Goal: Task Accomplishment & Management: Manage account settings

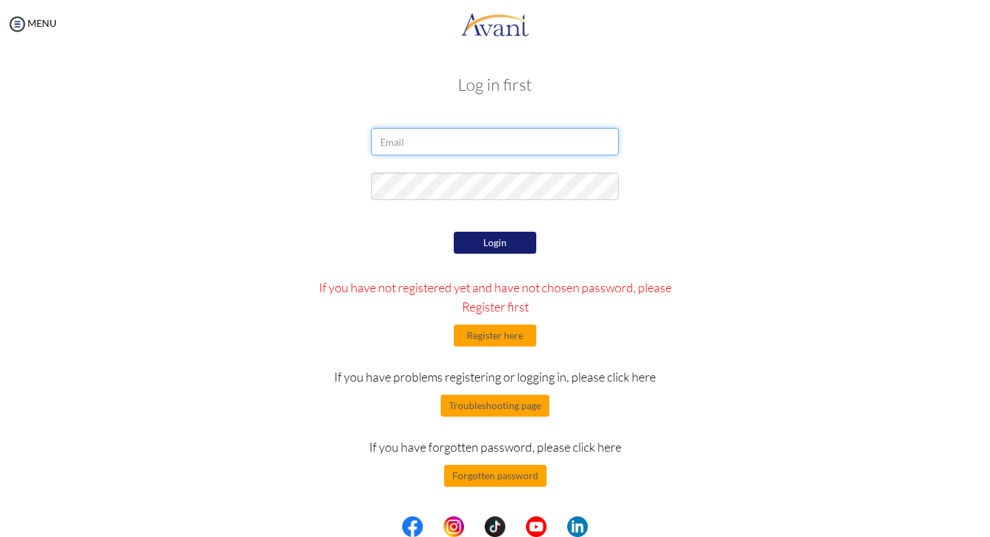
click at [466, 149] on input "email" at bounding box center [495, 142] width 248 height 28
type input "[EMAIL_ADDRESS][DOMAIN_NAME]"
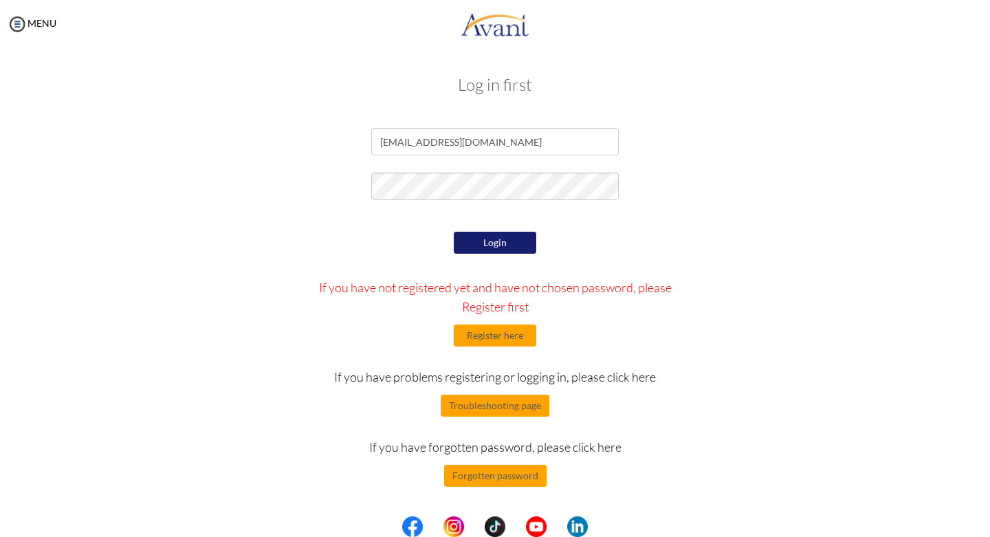
click at [463, 235] on button "Login" at bounding box center [495, 243] width 83 height 22
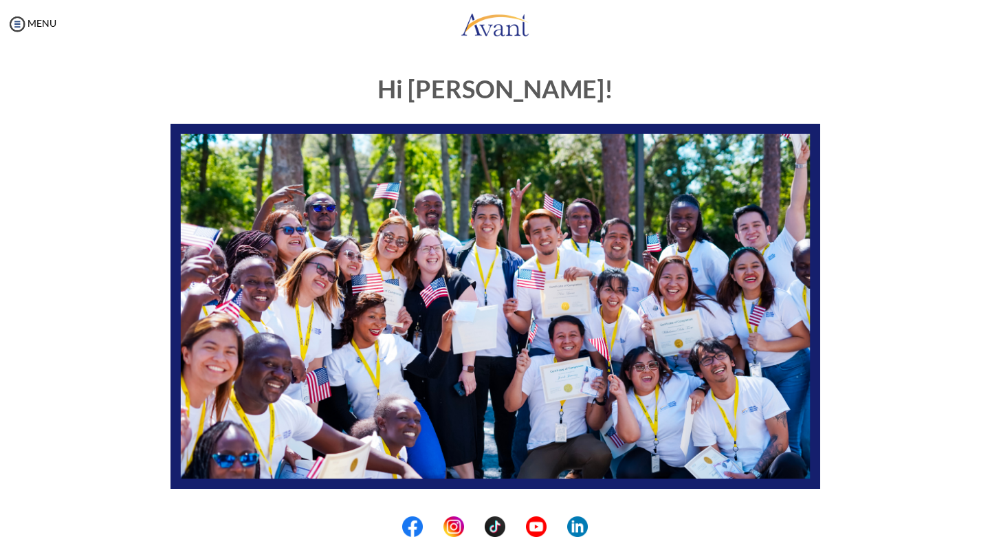
scroll to position [227, 0]
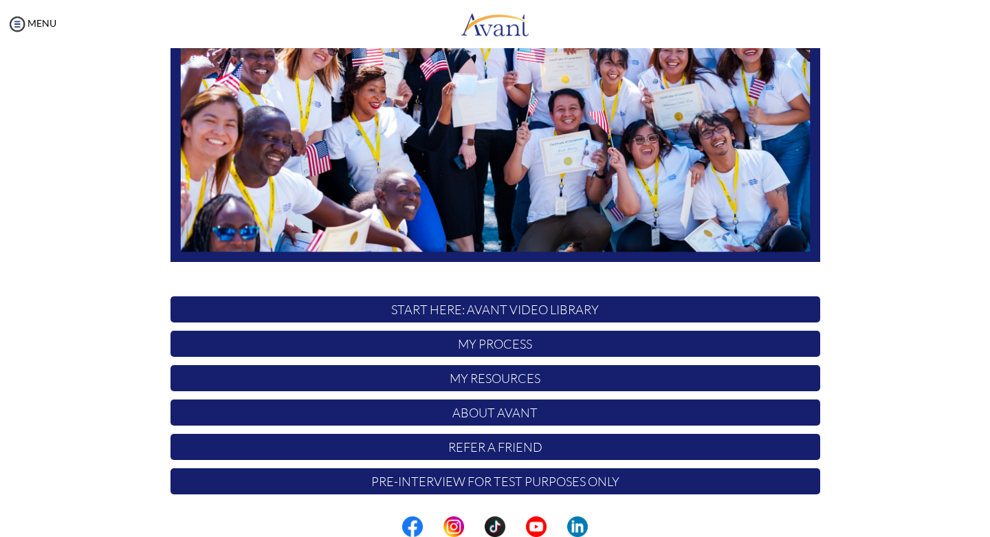
click at [479, 347] on p "My Process" at bounding box center [496, 344] width 650 height 26
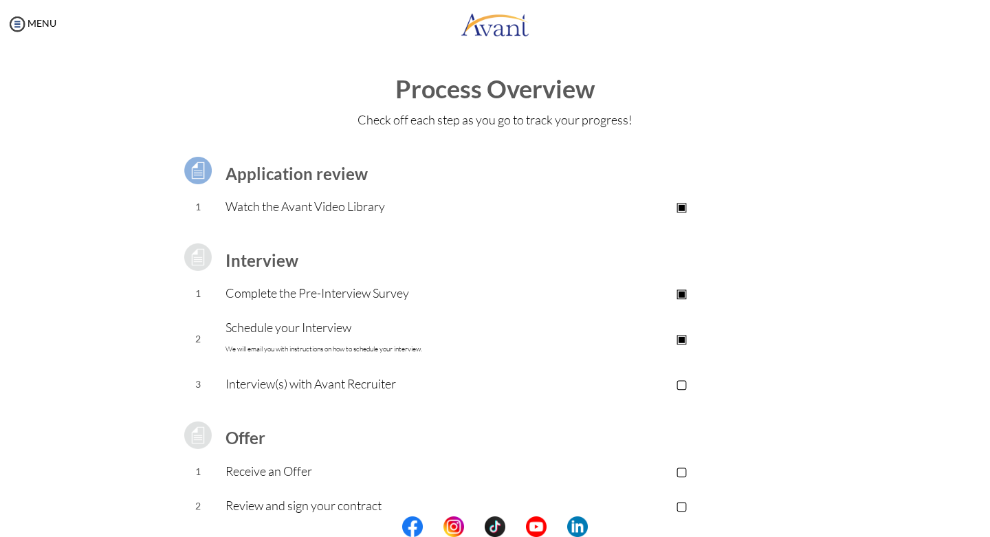
scroll to position [54, 0]
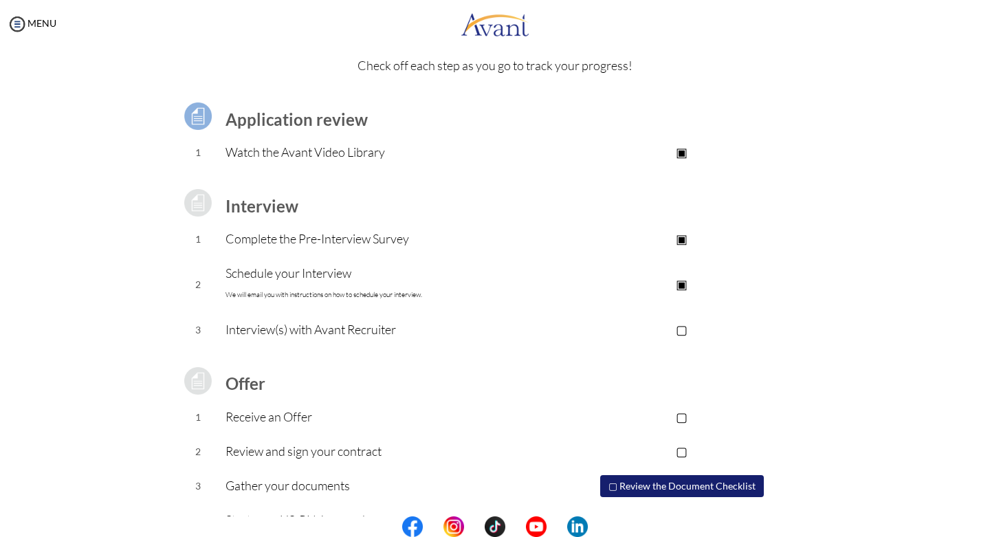
click at [686, 328] on p "▢" at bounding box center [682, 329] width 276 height 19
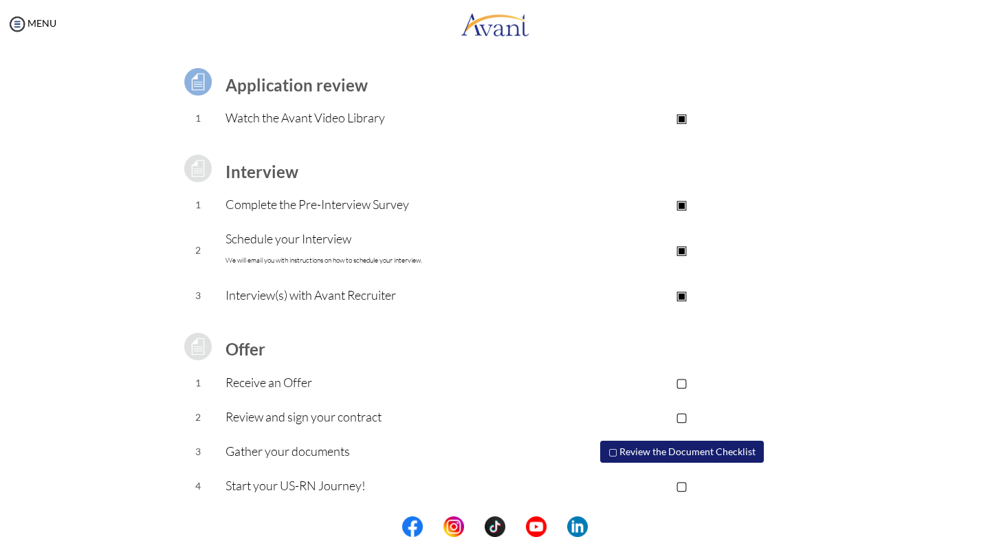
click at [332, 417] on p "Review and sign your contract" at bounding box center [385, 416] width 318 height 19
click at [684, 379] on p "▢" at bounding box center [682, 382] width 276 height 19
click at [880, 298] on div "Application review 1 Watch the Avant Video Library ▣ Avant Video Library Interv…" at bounding box center [495, 276] width 804 height 455
click at [17, 24] on img at bounding box center [17, 24] width 21 height 21
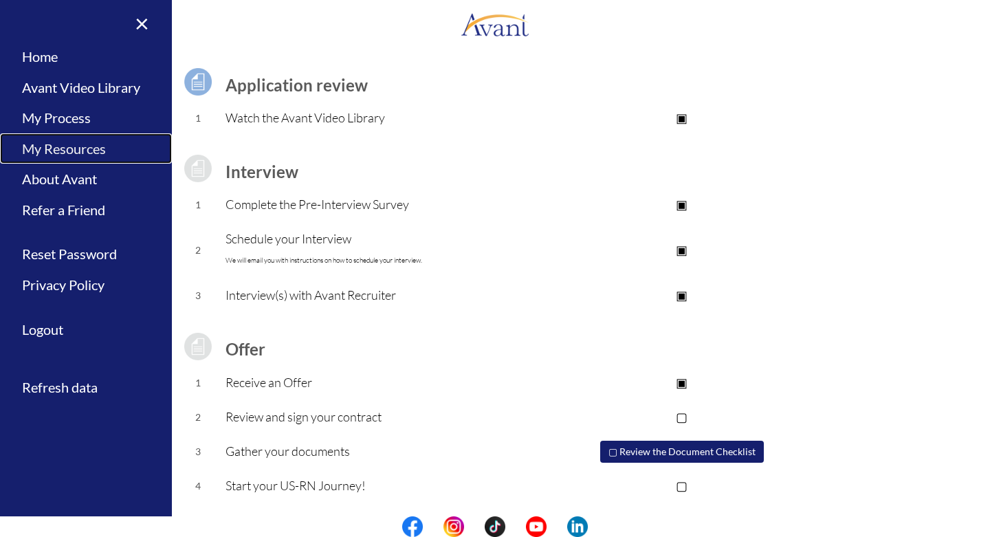
click at [102, 153] on link "My Resources" at bounding box center [86, 148] width 172 height 31
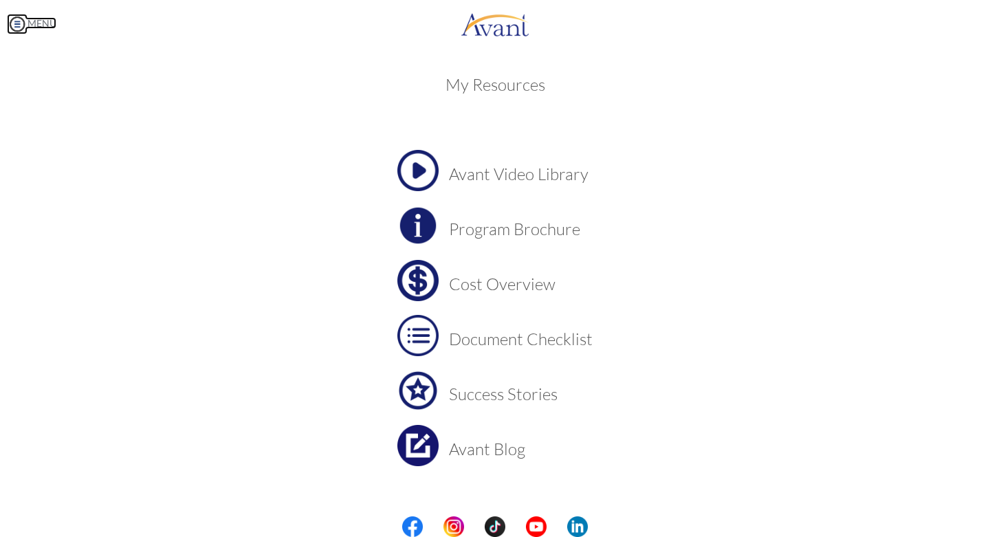
click at [41, 19] on link "MENU" at bounding box center [32, 23] width 50 height 12
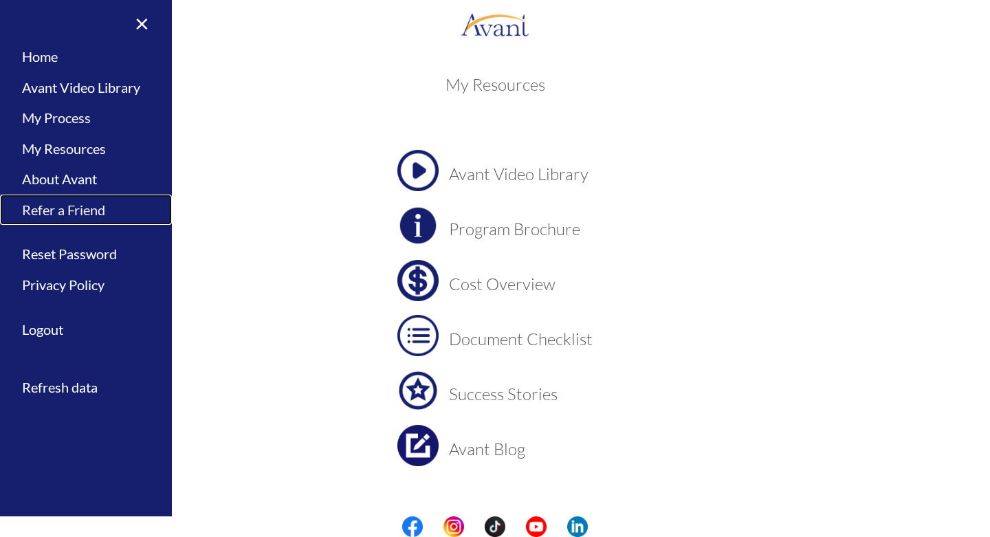
click at [70, 208] on link "Refer a Friend" at bounding box center [86, 210] width 172 height 31
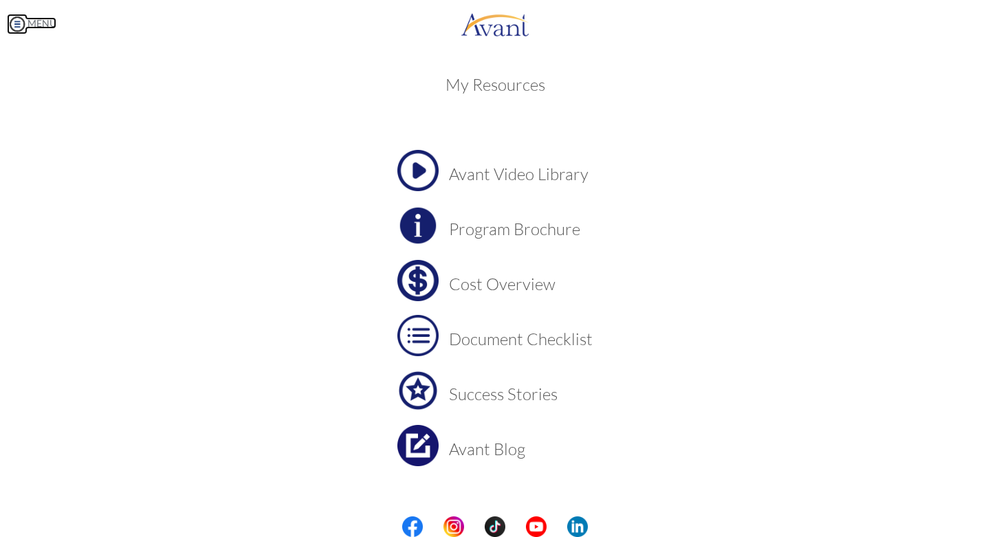
click at [43, 27] on link "MENU" at bounding box center [32, 23] width 50 height 12
